Goal: Find specific page/section: Find specific page/section

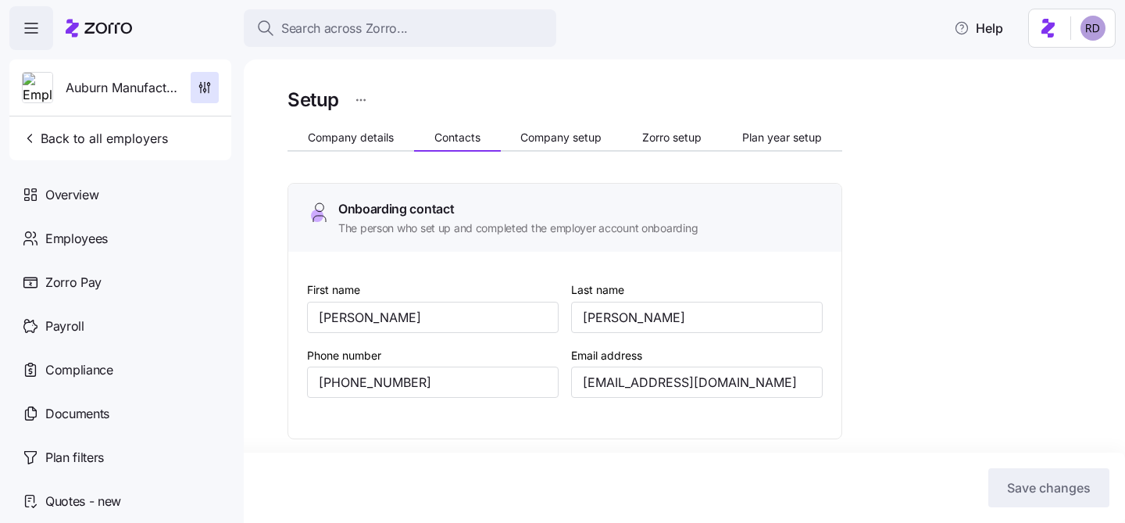
scroll to position [775, 0]
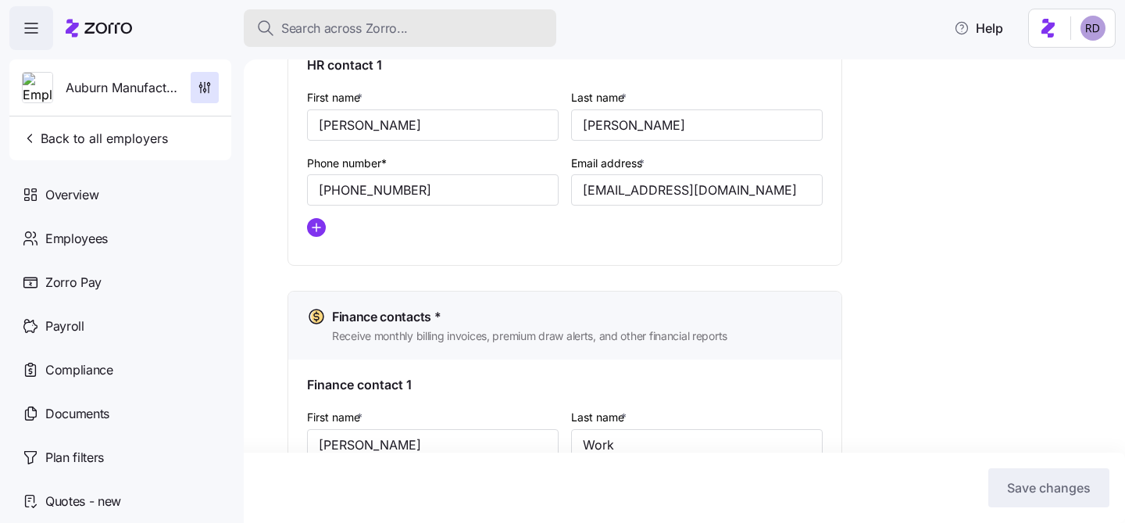
click at [315, 34] on span "Search across Zorro..." at bounding box center [344, 29] width 127 height 20
